Goal: Task Accomplishment & Management: Use online tool/utility

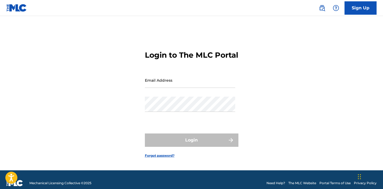
click at [170, 86] on input "Email Address" at bounding box center [190, 80] width 90 height 15
type input "[EMAIL_ADDRESS][DOMAIN_NAME]"
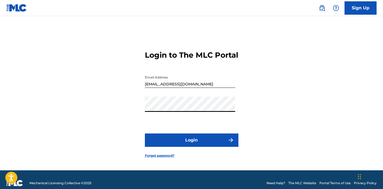
click at [193, 140] on button "Login" at bounding box center [192, 140] width 94 height 13
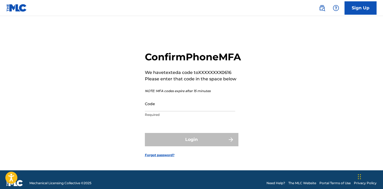
click at [168, 111] on input "Code" at bounding box center [190, 103] width 90 height 15
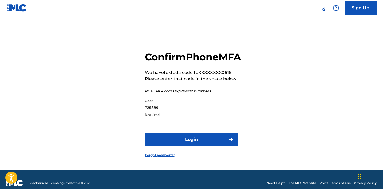
type input "725889"
click at [145, 133] on button "Login" at bounding box center [192, 139] width 94 height 13
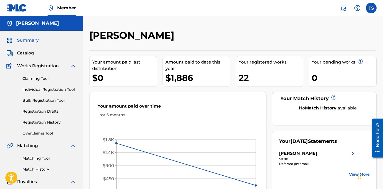
scroll to position [11, 0]
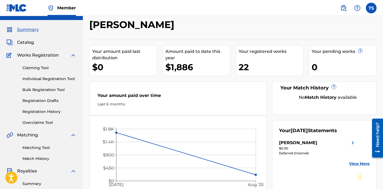
click at [39, 68] on link "Claiming Tool" at bounding box center [49, 68] width 54 height 6
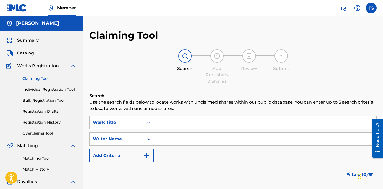
click at [186, 136] on input "Search Form" at bounding box center [265, 139] width 222 height 13
type input "[PERSON_NAME]"
click at [186, 140] on input "[PERSON_NAME]" at bounding box center [265, 139] width 222 height 13
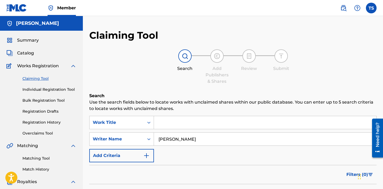
click at [186, 140] on input "[PERSON_NAME]" at bounding box center [265, 139] width 222 height 13
click at [177, 122] on input "Search Form" at bounding box center [265, 122] width 222 height 13
type input "haseen"
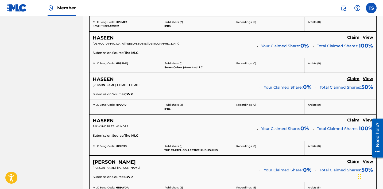
scroll to position [343, 0]
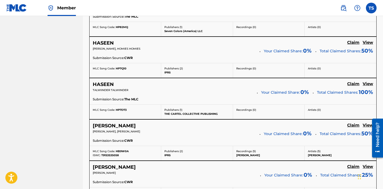
click at [354, 84] on h5 "Claim" at bounding box center [353, 84] width 12 height 5
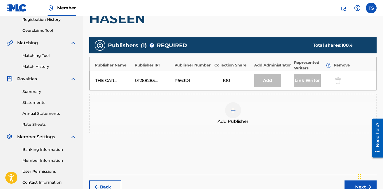
scroll to position [96, 0]
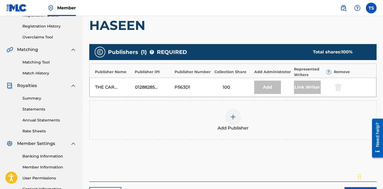
click at [234, 116] on img at bounding box center [233, 117] width 6 height 6
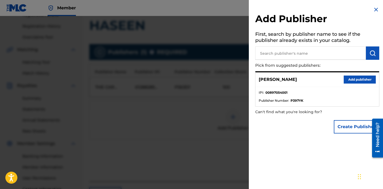
click at [275, 54] on input "text" at bounding box center [310, 53] width 111 height 13
click at [354, 82] on button "Add publisher" at bounding box center [360, 80] width 32 height 8
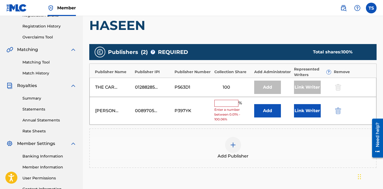
click at [232, 104] on input "text" at bounding box center [226, 103] width 24 height 7
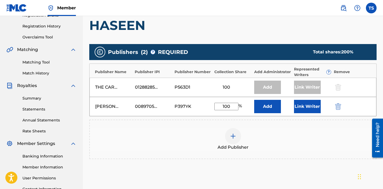
type input "100"
click at [268, 111] on button "Add" at bounding box center [267, 106] width 27 height 13
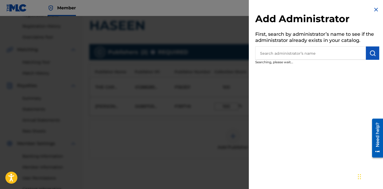
click at [376, 10] on img at bounding box center [376, 9] width 6 height 6
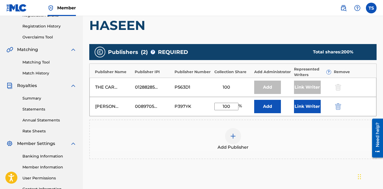
scroll to position [153, 0]
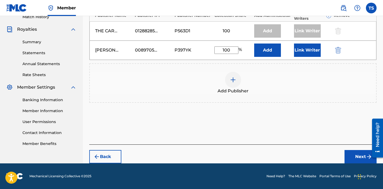
click at [361, 153] on button "Next" at bounding box center [361, 156] width 32 height 13
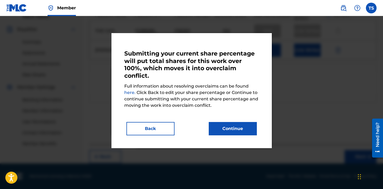
click at [236, 131] on button "Continue" at bounding box center [233, 128] width 48 height 13
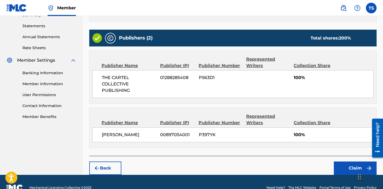
scroll to position [190, 0]
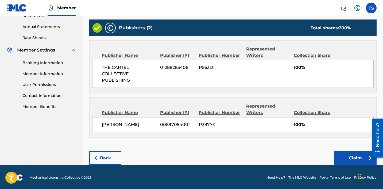
click at [337, 156] on button "Claim" at bounding box center [355, 158] width 43 height 13
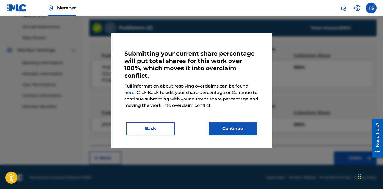
click at [249, 134] on button "Continue" at bounding box center [233, 128] width 48 height 13
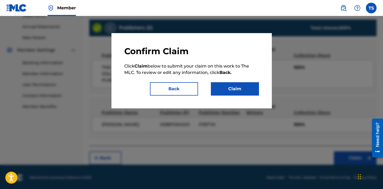
click at [229, 93] on button "Claim" at bounding box center [235, 88] width 48 height 13
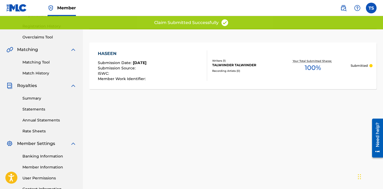
scroll to position [0, 0]
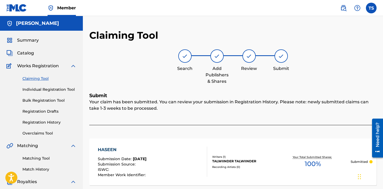
click at [39, 79] on link "Claiming Tool" at bounding box center [49, 79] width 54 height 6
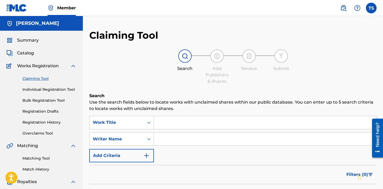
click at [188, 134] on input "Search Form" at bounding box center [265, 139] width 222 height 13
type input "[PERSON_NAME]"
click at [182, 124] on input "Search Form" at bounding box center [265, 122] width 222 height 13
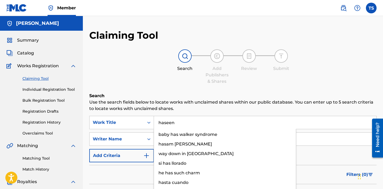
type input "haseen"
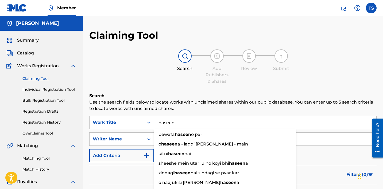
click at [251, 97] on h6 "Search" at bounding box center [232, 96] width 287 height 6
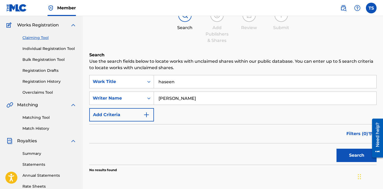
scroll to position [73, 0]
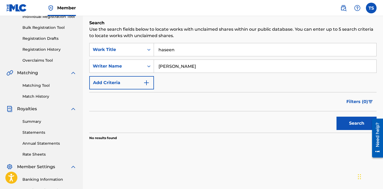
click at [347, 124] on button "Search" at bounding box center [357, 123] width 40 height 13
click at [179, 66] on input "[PERSON_NAME]" at bounding box center [265, 66] width 222 height 13
click at [346, 124] on button "Search" at bounding box center [357, 123] width 40 height 13
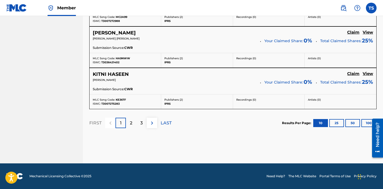
click at [133, 119] on div "2" at bounding box center [131, 123] width 10 height 10
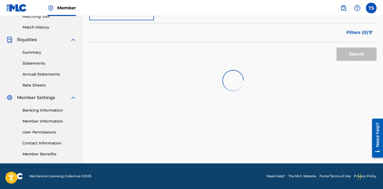
scroll to position [142, 0]
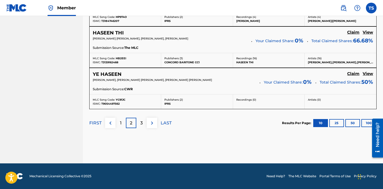
click at [145, 120] on div "3" at bounding box center [141, 123] width 10 height 10
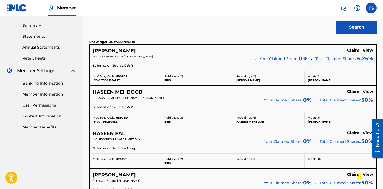
scroll to position [129, 0]
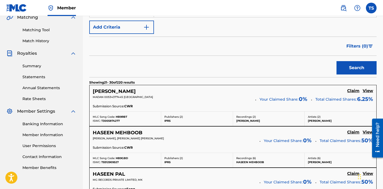
click at [164, 44] on div "Filters ( 0 )" at bounding box center [232, 46] width 287 height 19
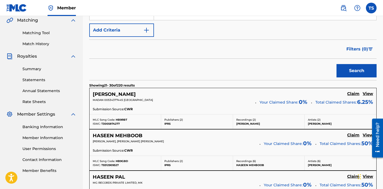
scroll to position [0, 0]
